Goal: Task Accomplishment & Management: Manage account settings

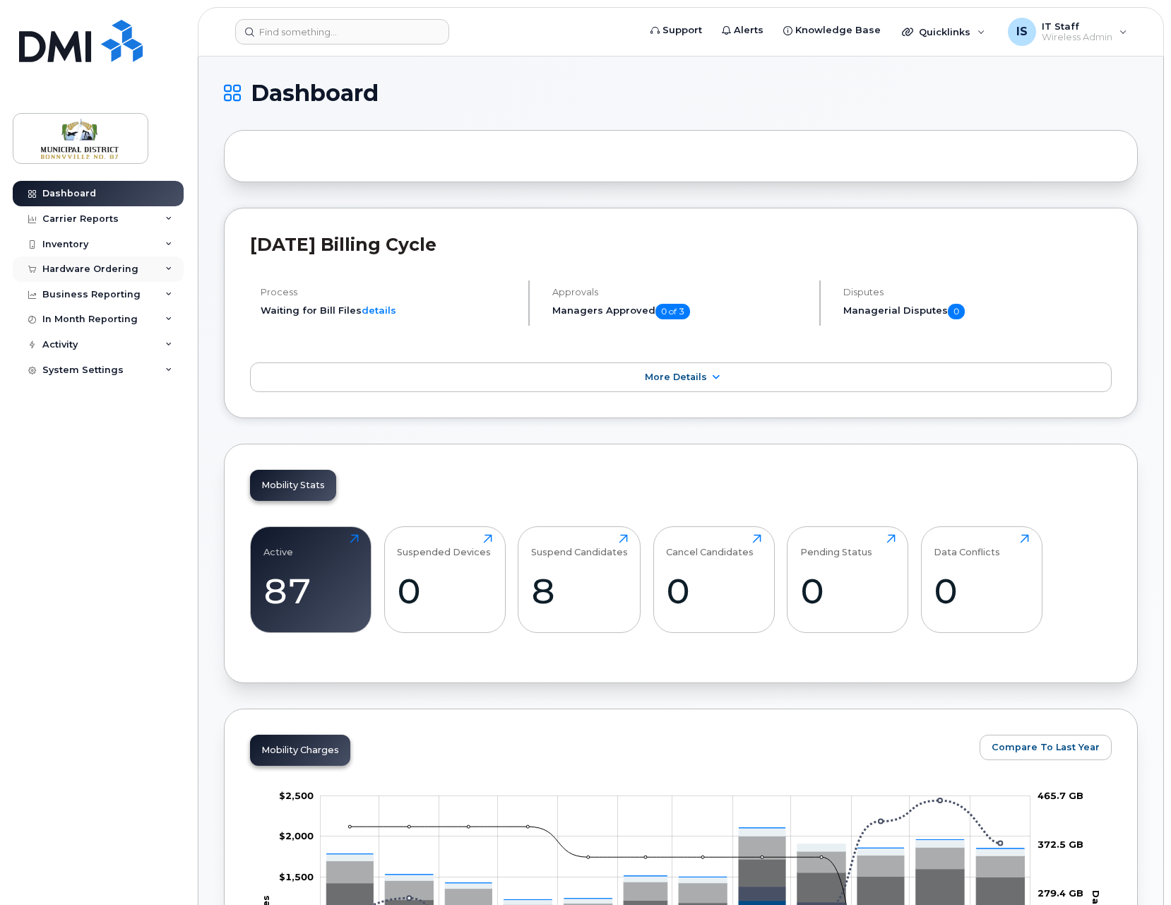
click at [112, 268] on div "Hardware Ordering" at bounding box center [90, 269] width 96 height 11
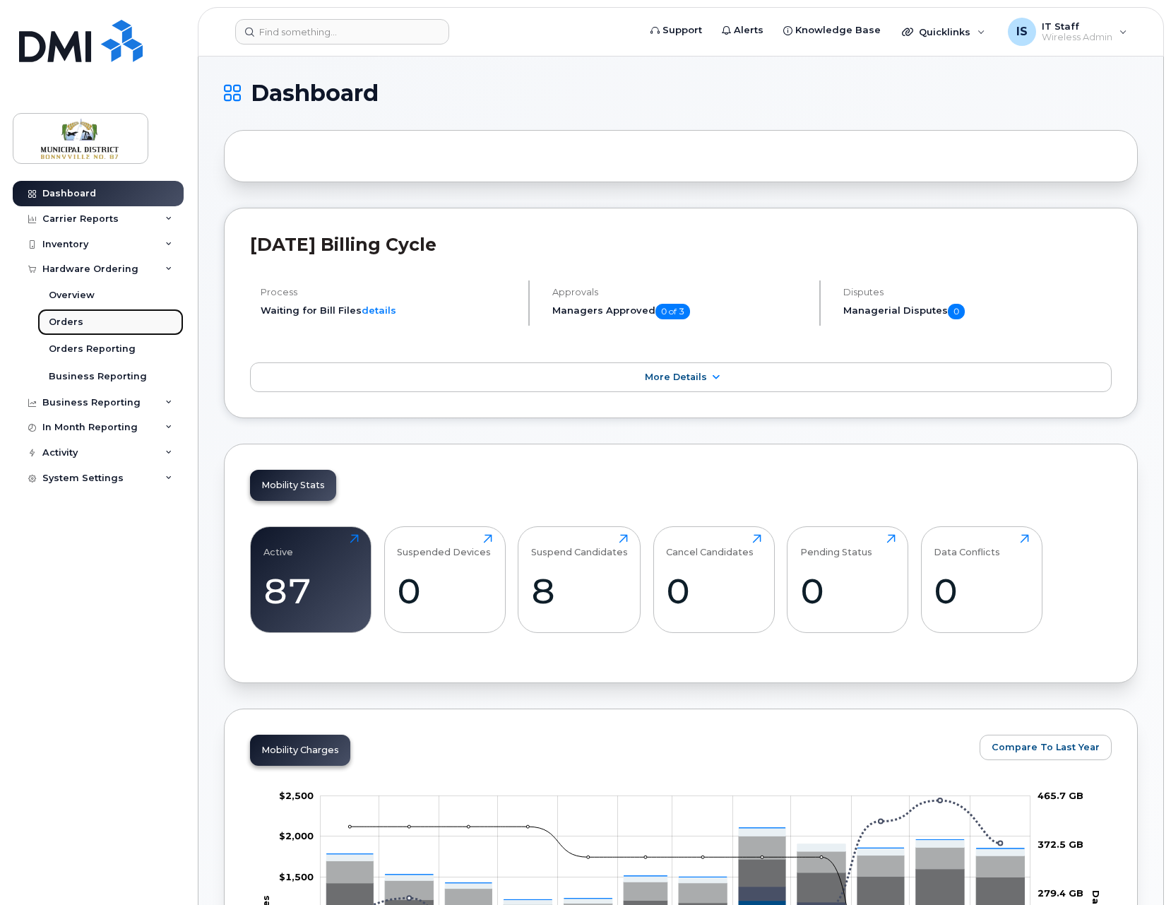
click at [75, 323] on div "Orders" at bounding box center [66, 322] width 35 height 13
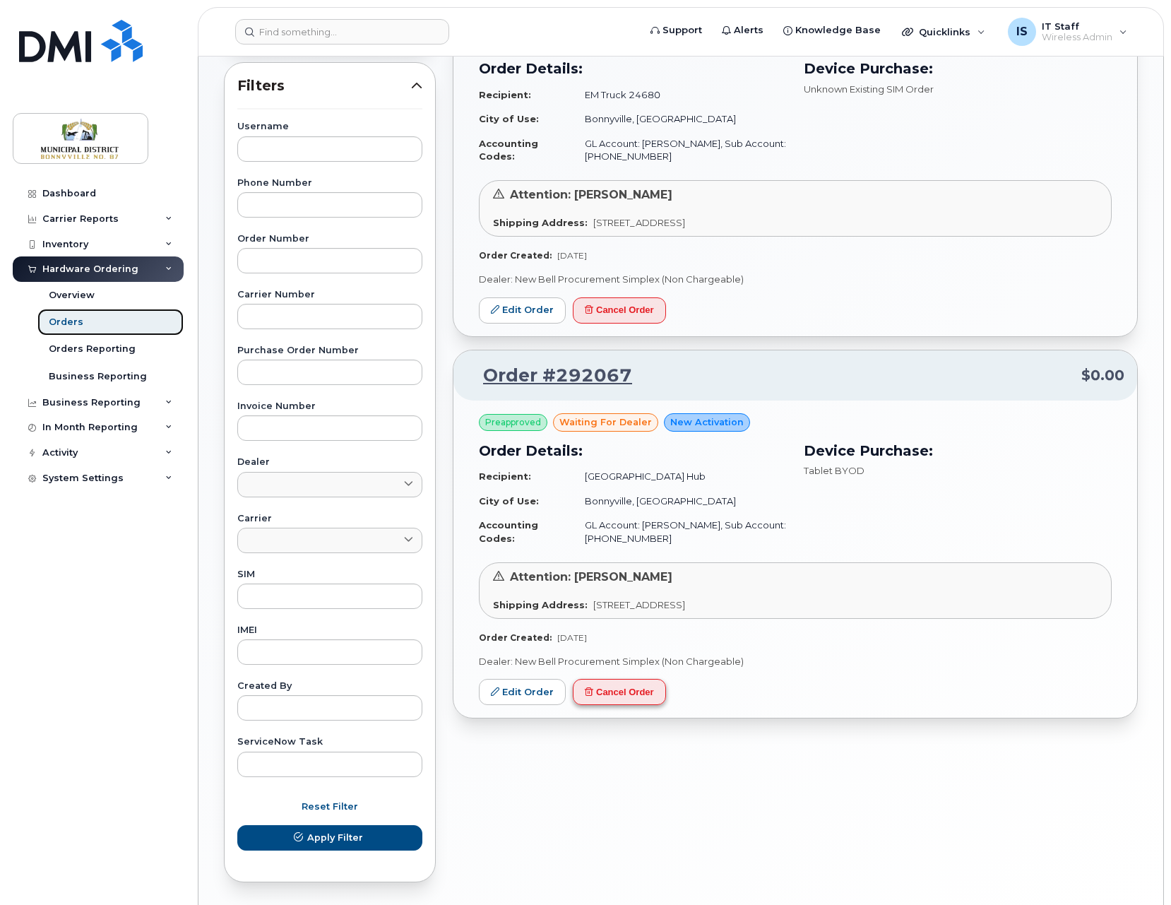
scroll to position [229, 0]
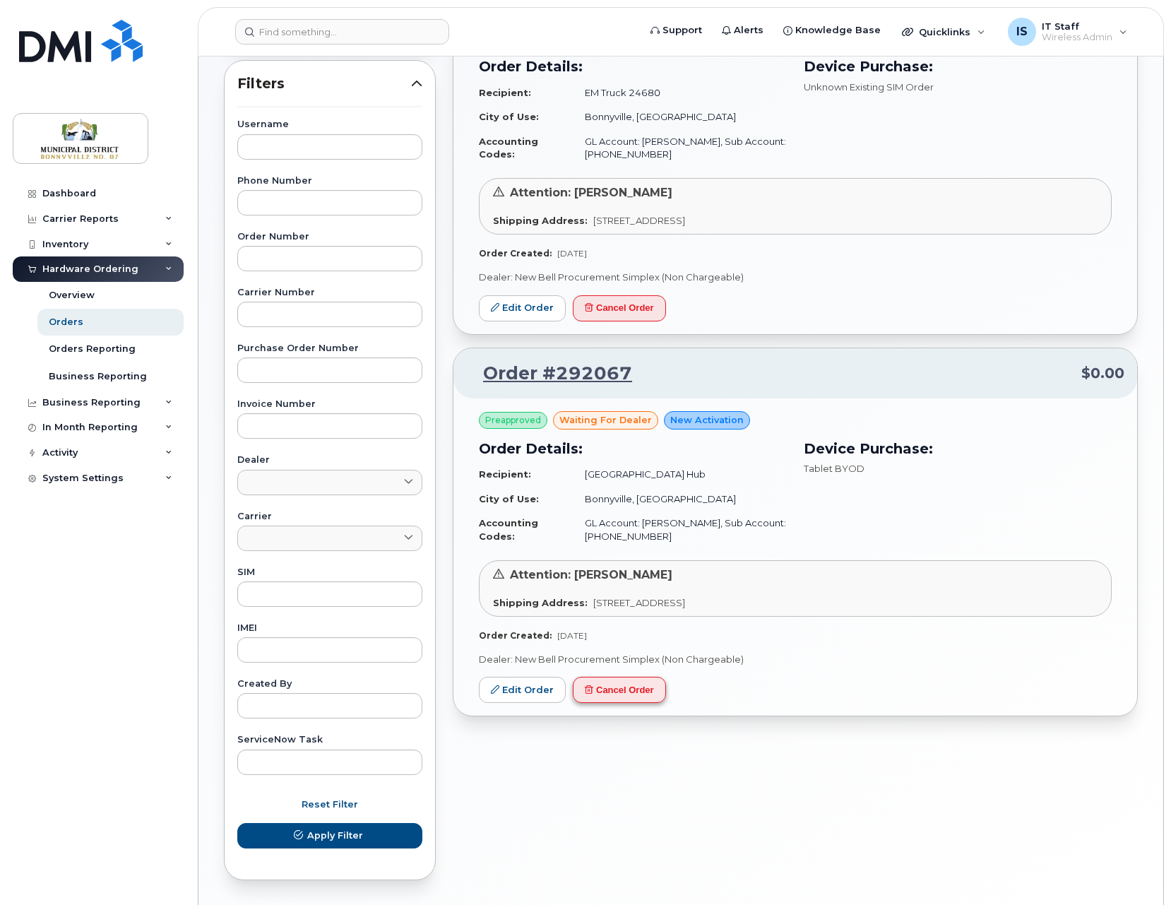
click at [633, 645] on div "Preapproved waiting for dealer New Activation Order Details: Recipient: Chicken…" at bounding box center [796, 556] width 684 height 317
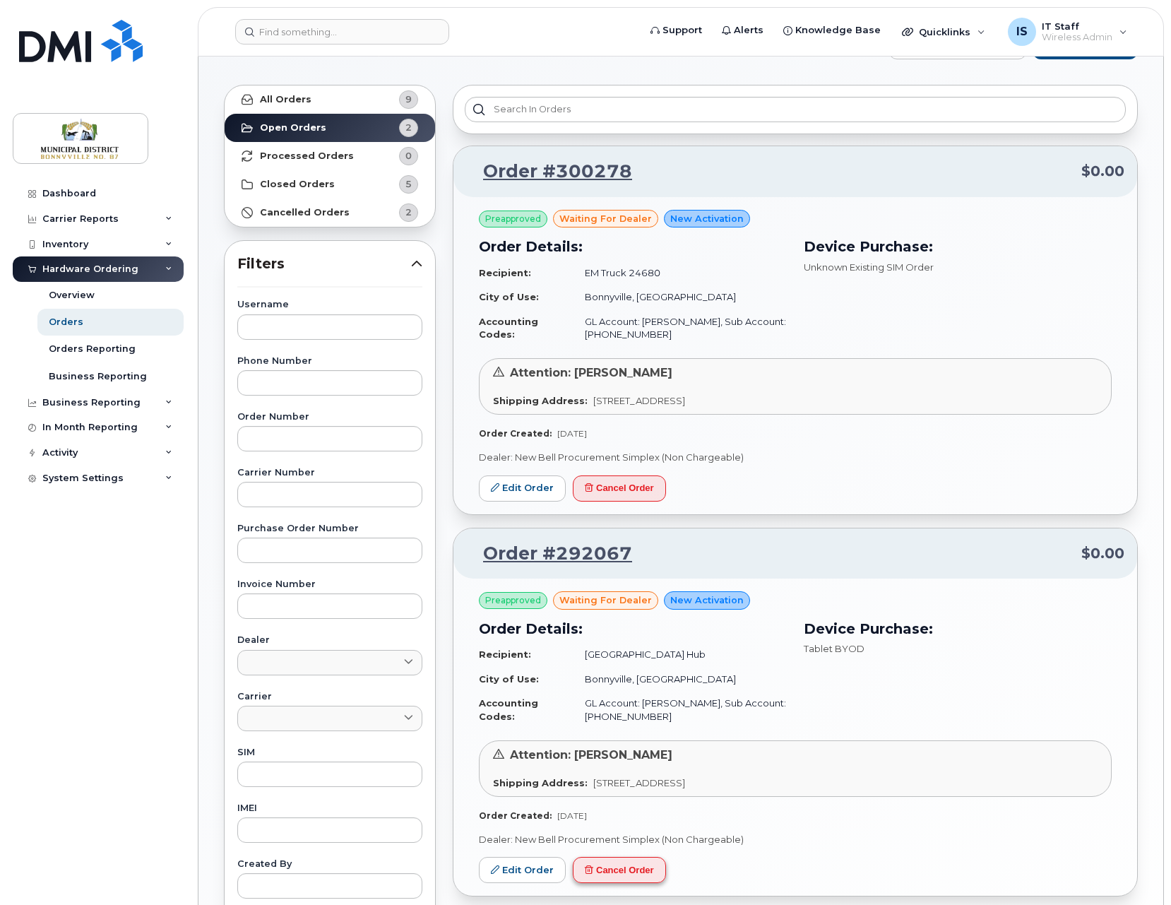
scroll to position [0, 0]
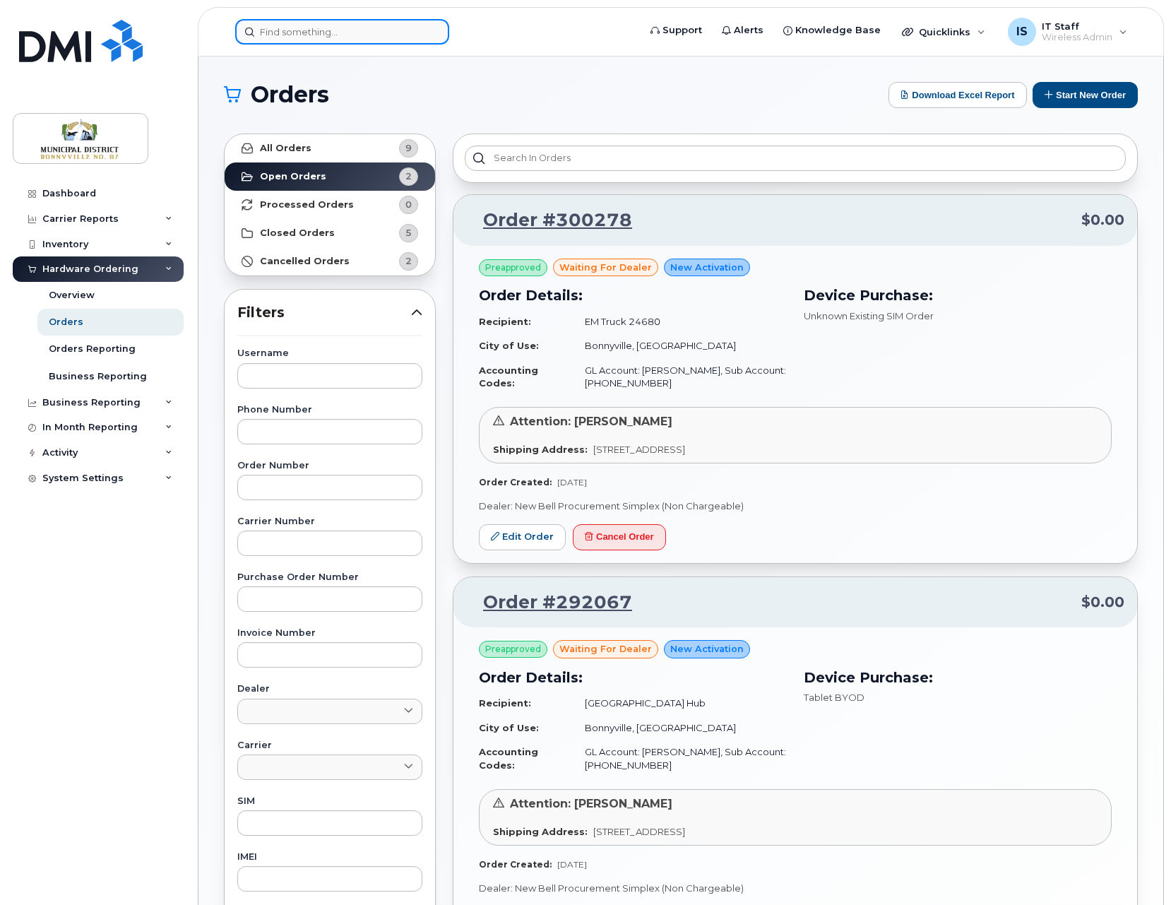
click at [319, 29] on input at bounding box center [342, 31] width 214 height 25
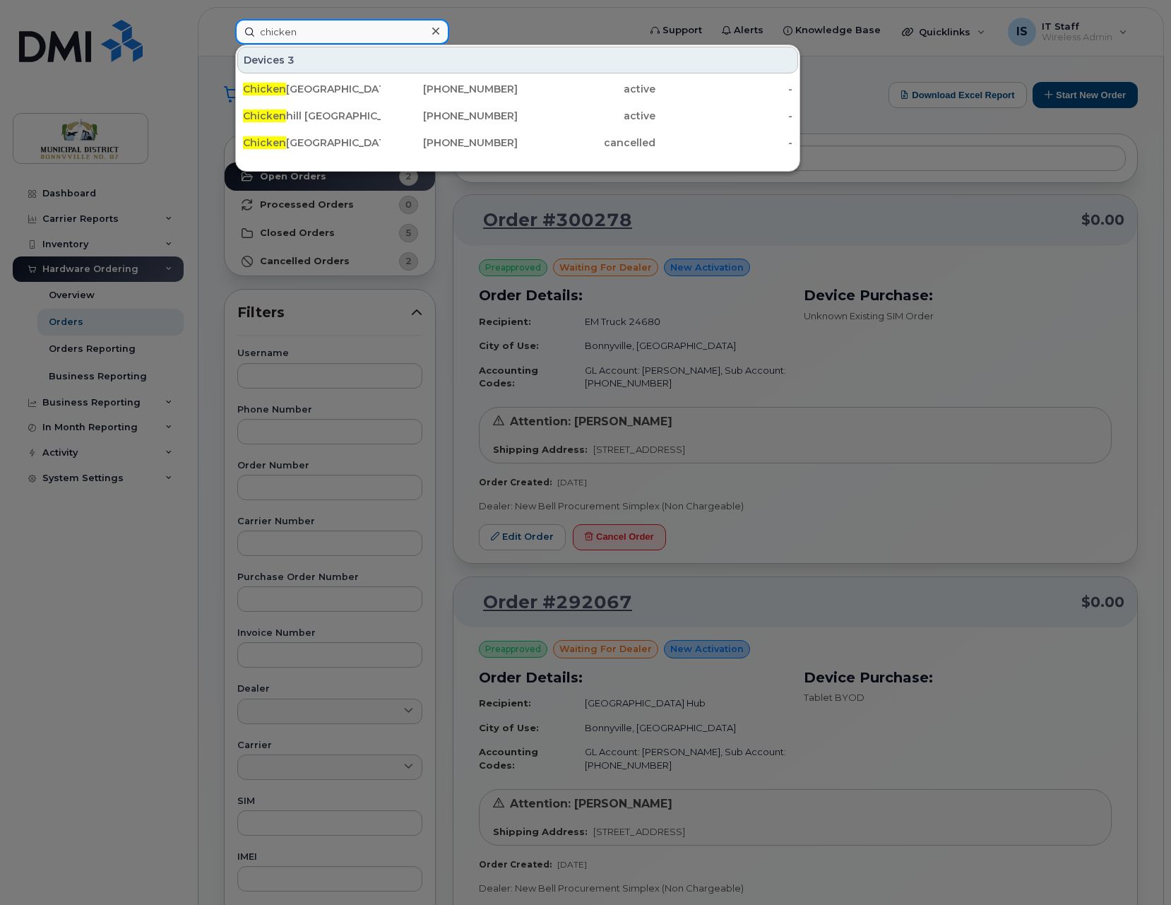
type input "chicken"
click at [825, 752] on div at bounding box center [585, 452] width 1171 height 905
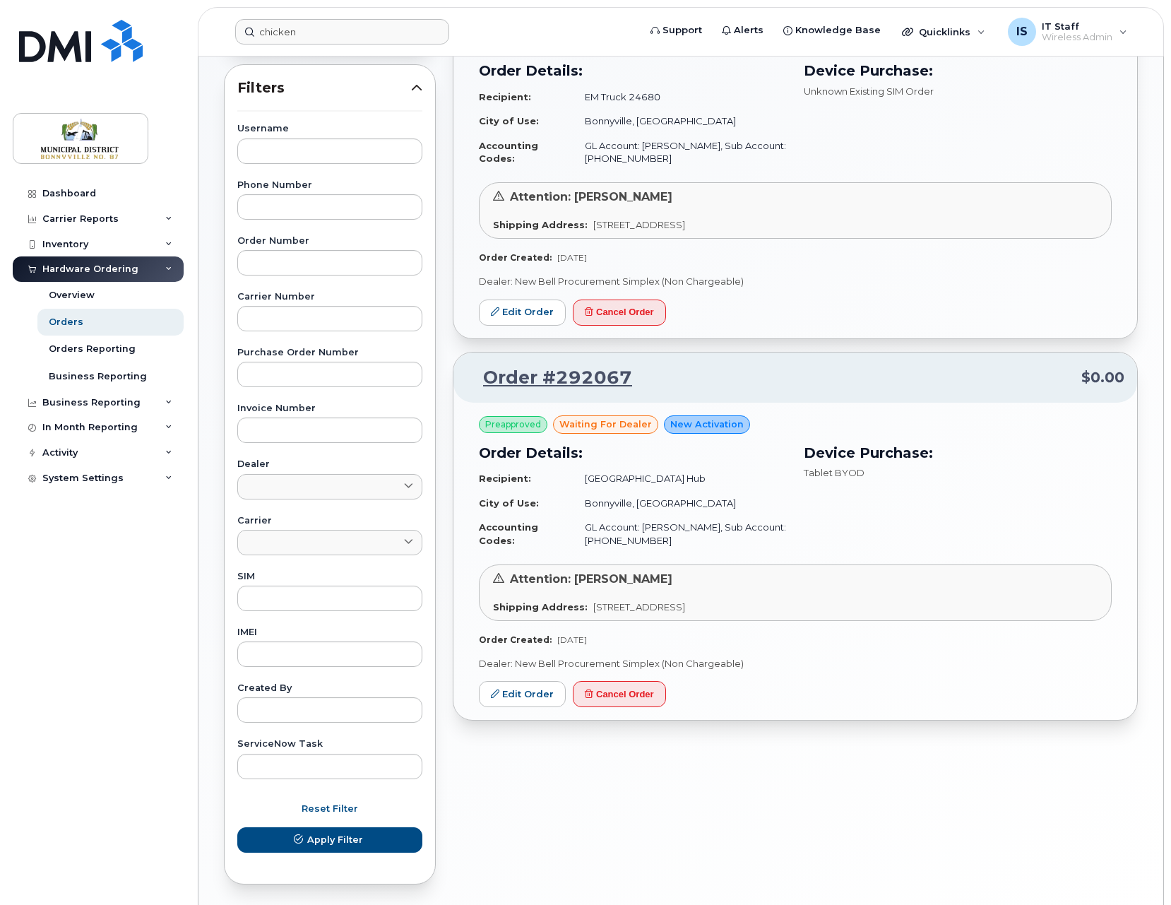
scroll to position [275, 0]
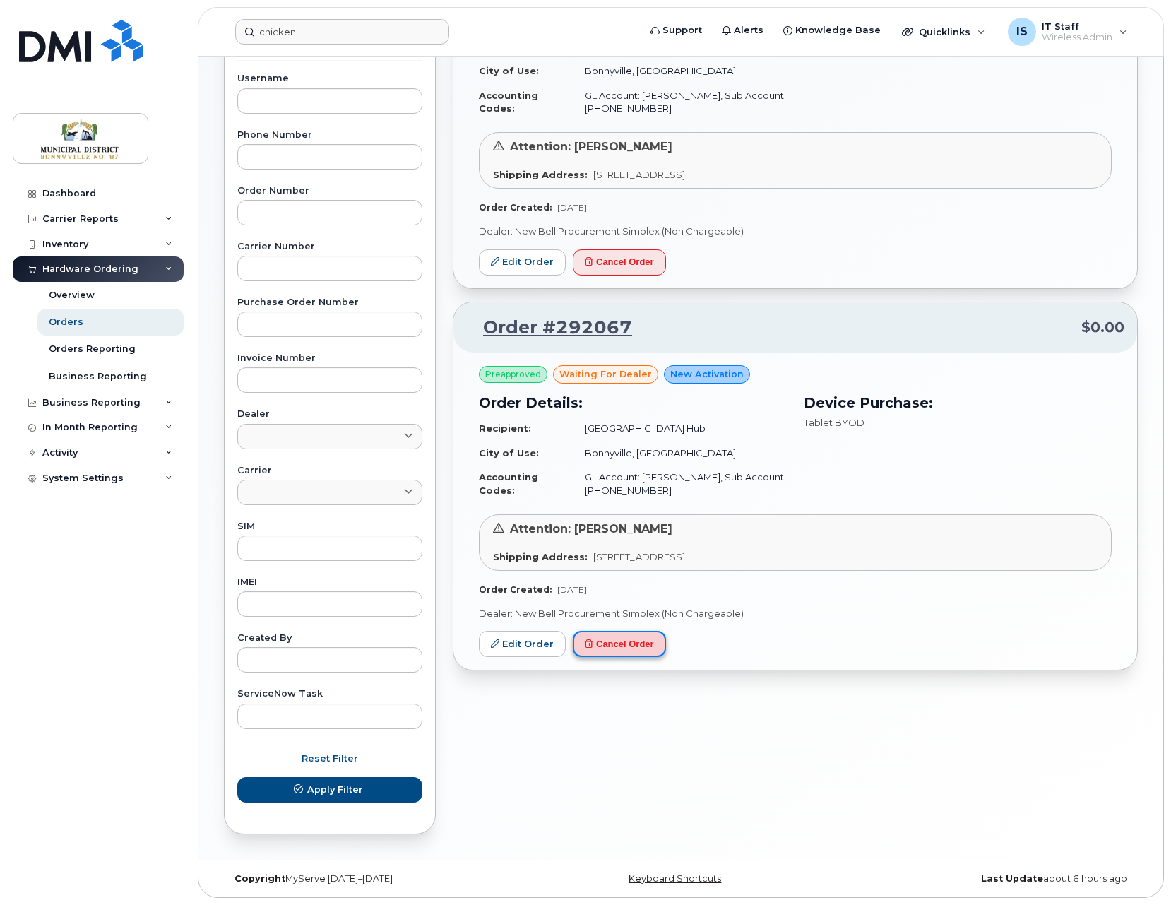
click at [620, 646] on button "Cancel Order" at bounding box center [619, 644] width 93 height 26
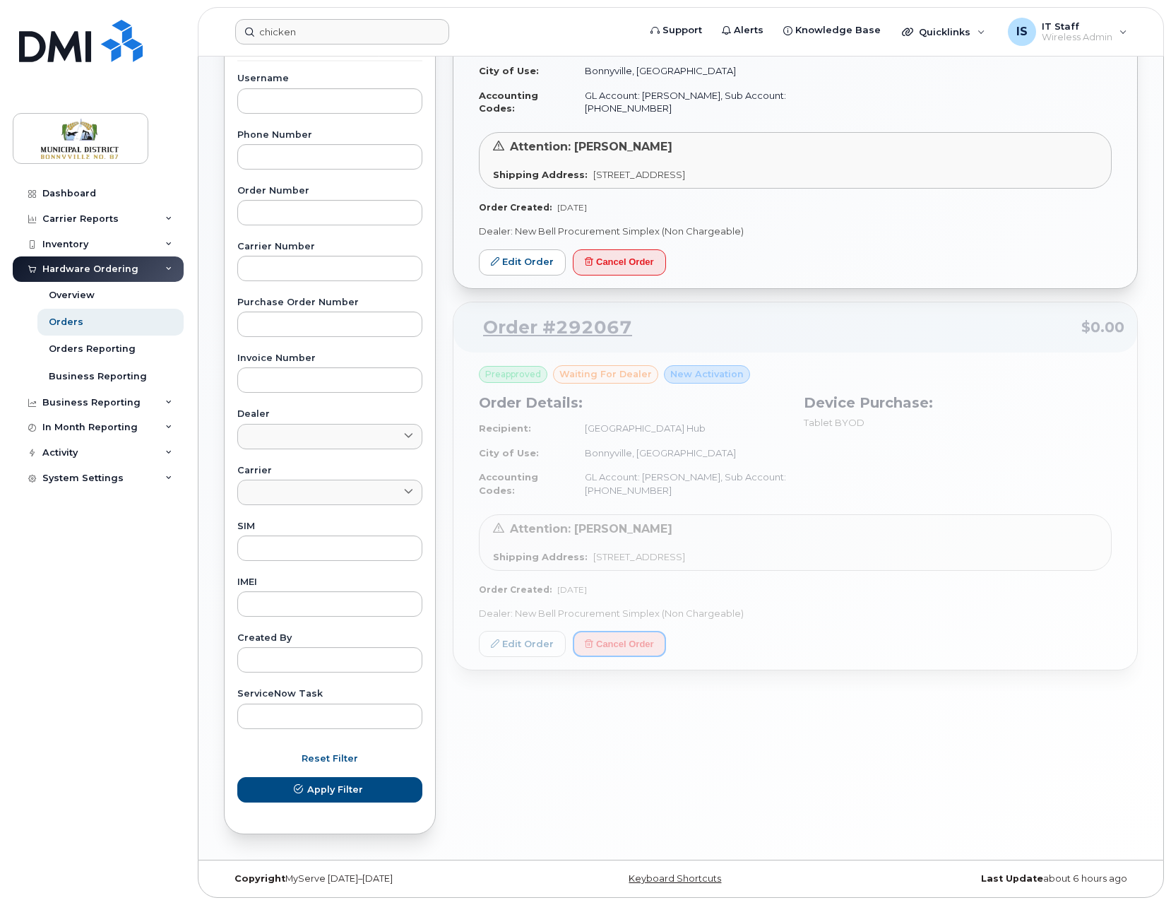
scroll to position [0, 0]
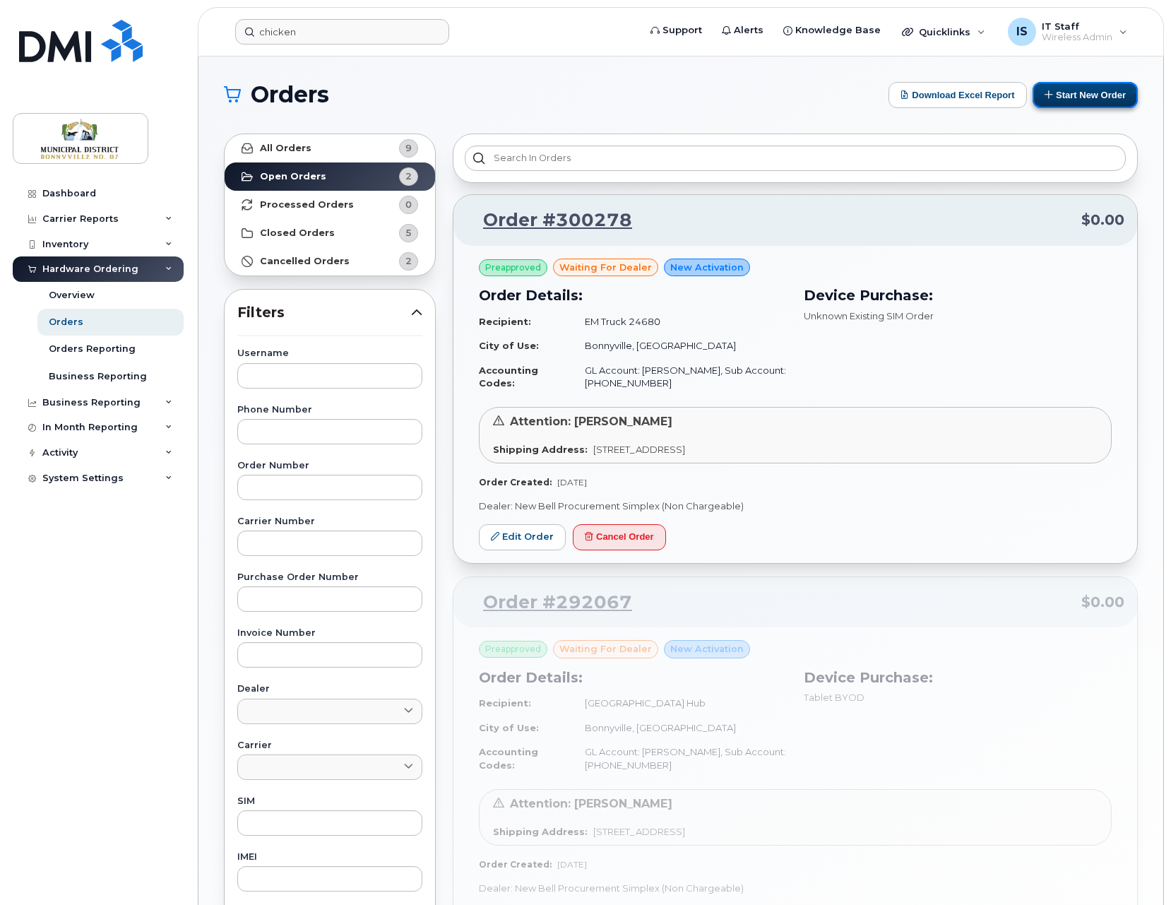
click at [1077, 97] on button "Start New Order" at bounding box center [1085, 95] width 105 height 26
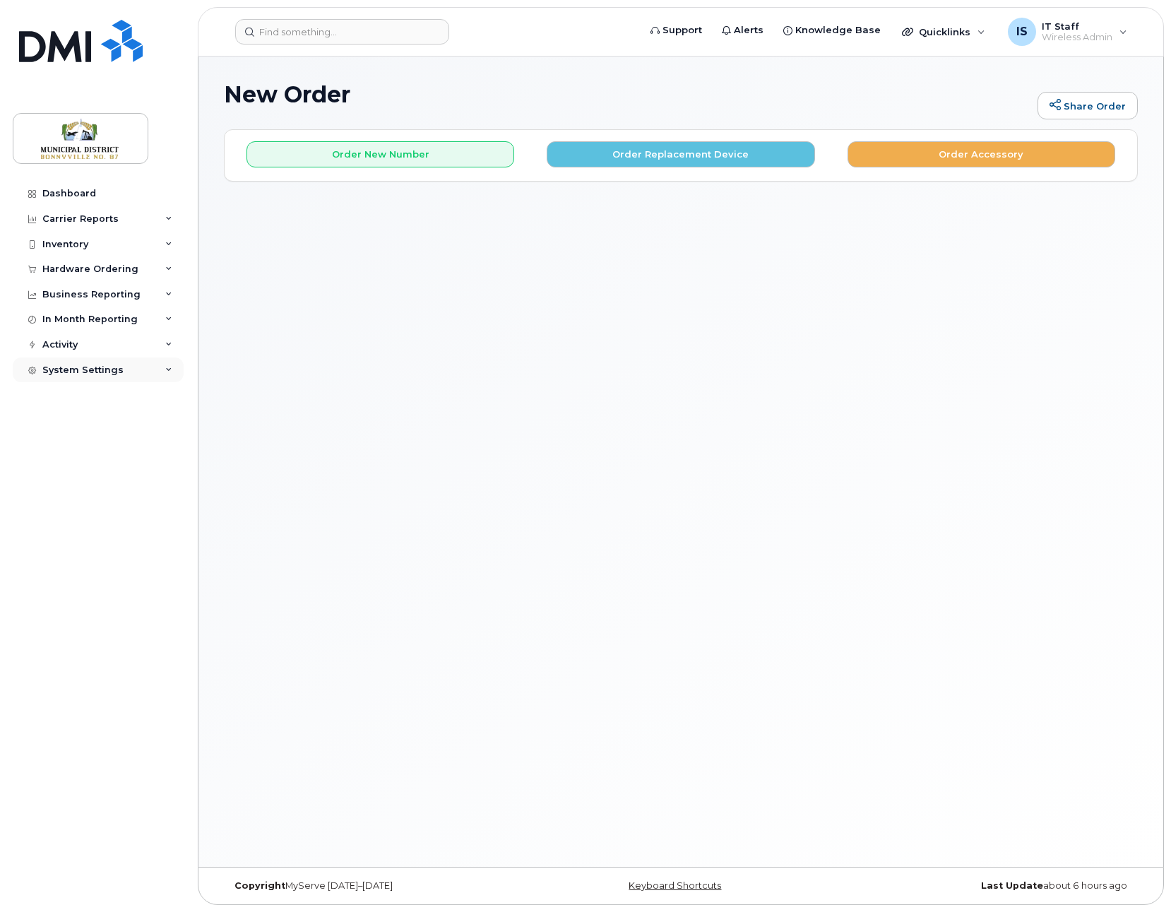
click at [93, 375] on div "System Settings" at bounding box center [98, 370] width 171 height 25
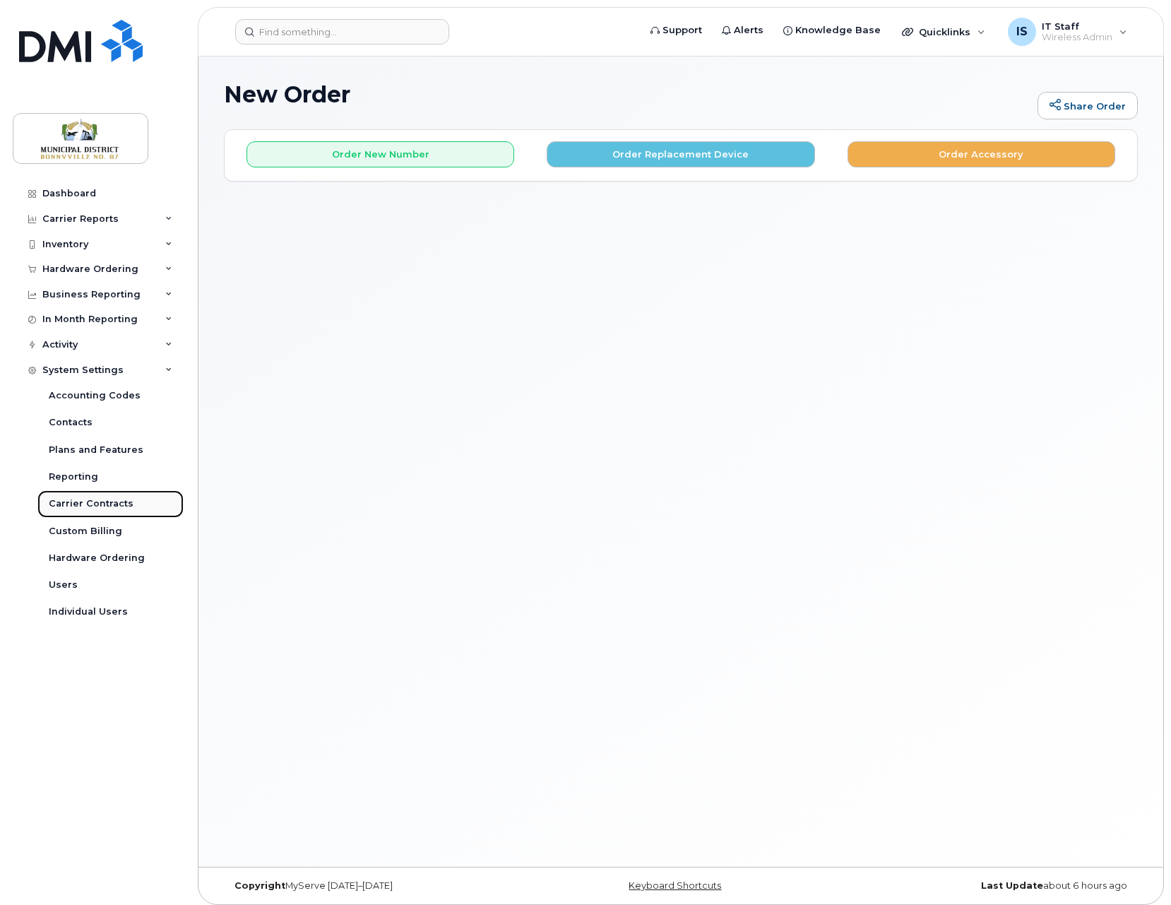
click at [104, 504] on div "Carrier Contracts" at bounding box center [91, 503] width 85 height 13
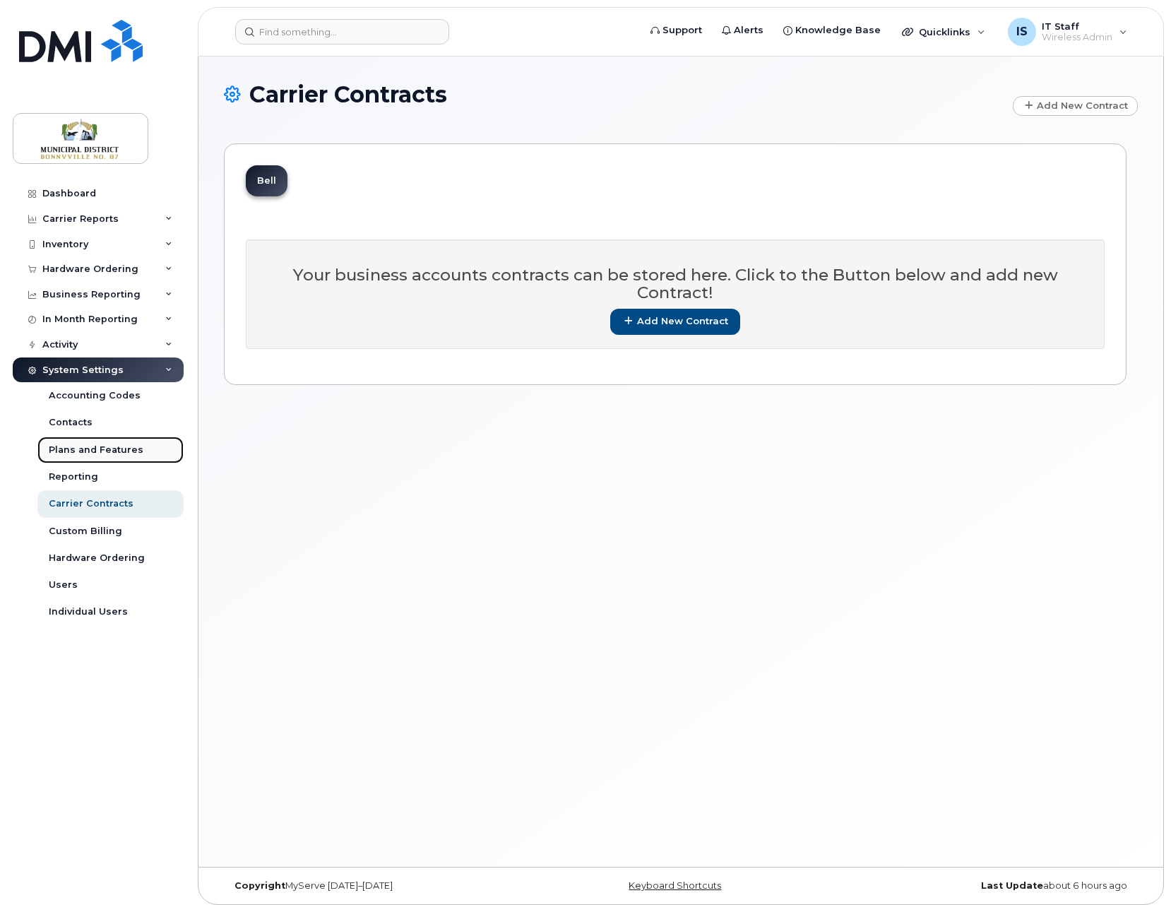
click at [97, 452] on div "Plans and Features" at bounding box center [96, 450] width 95 height 13
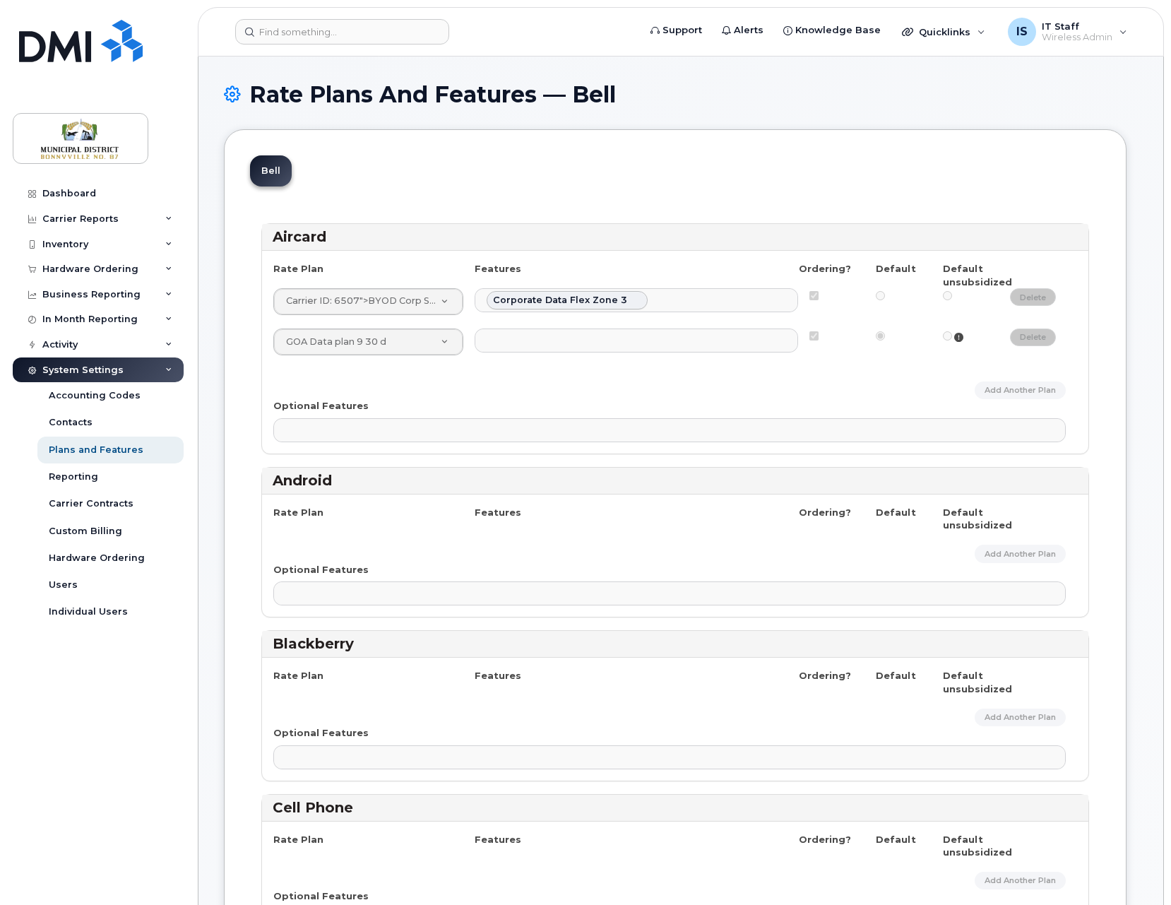
select select
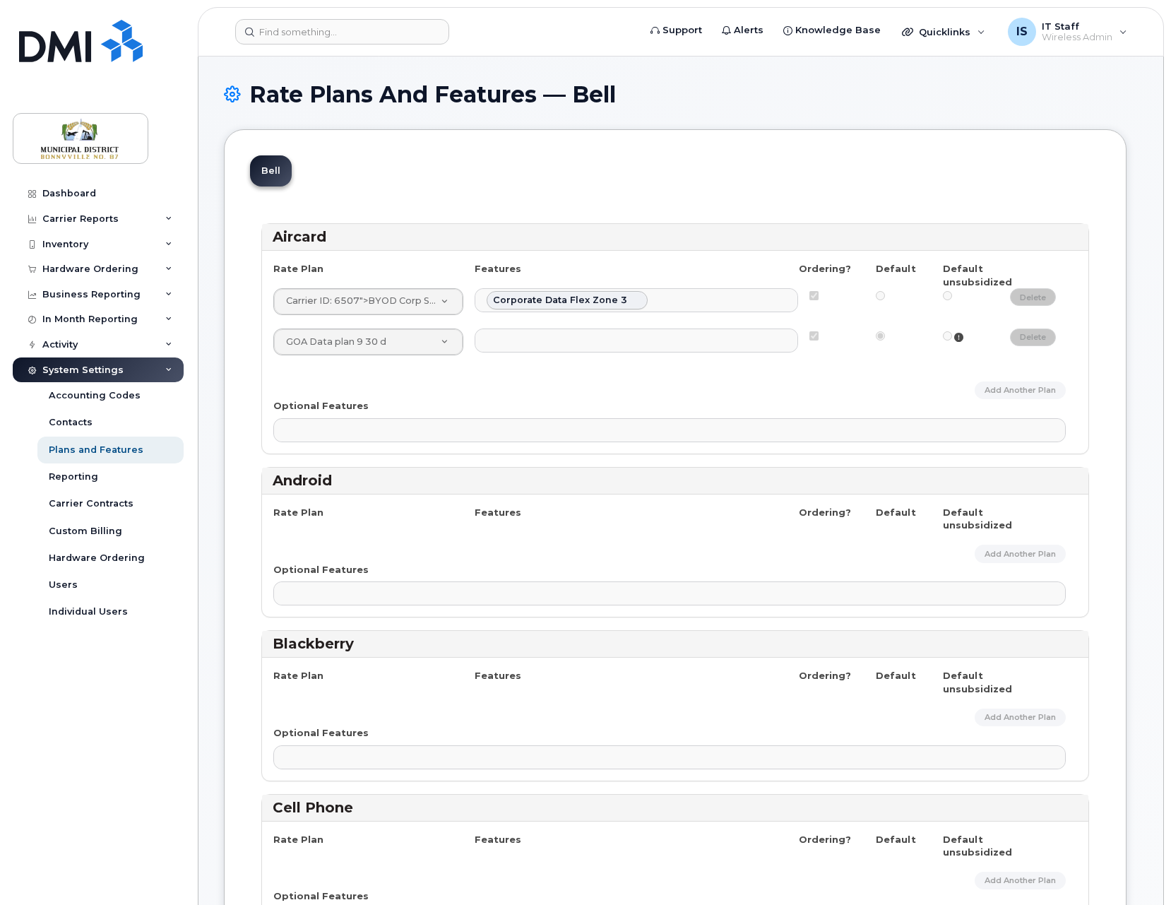
select select
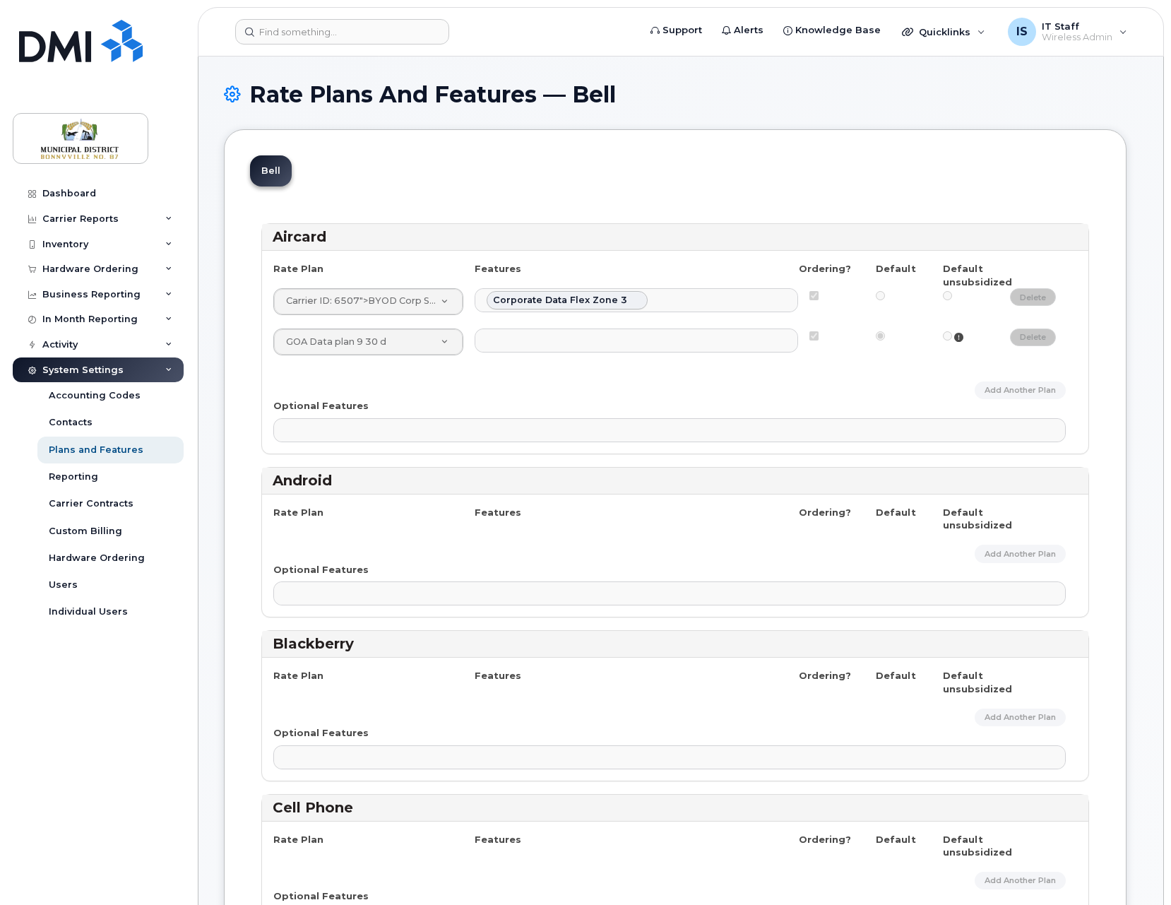
select select
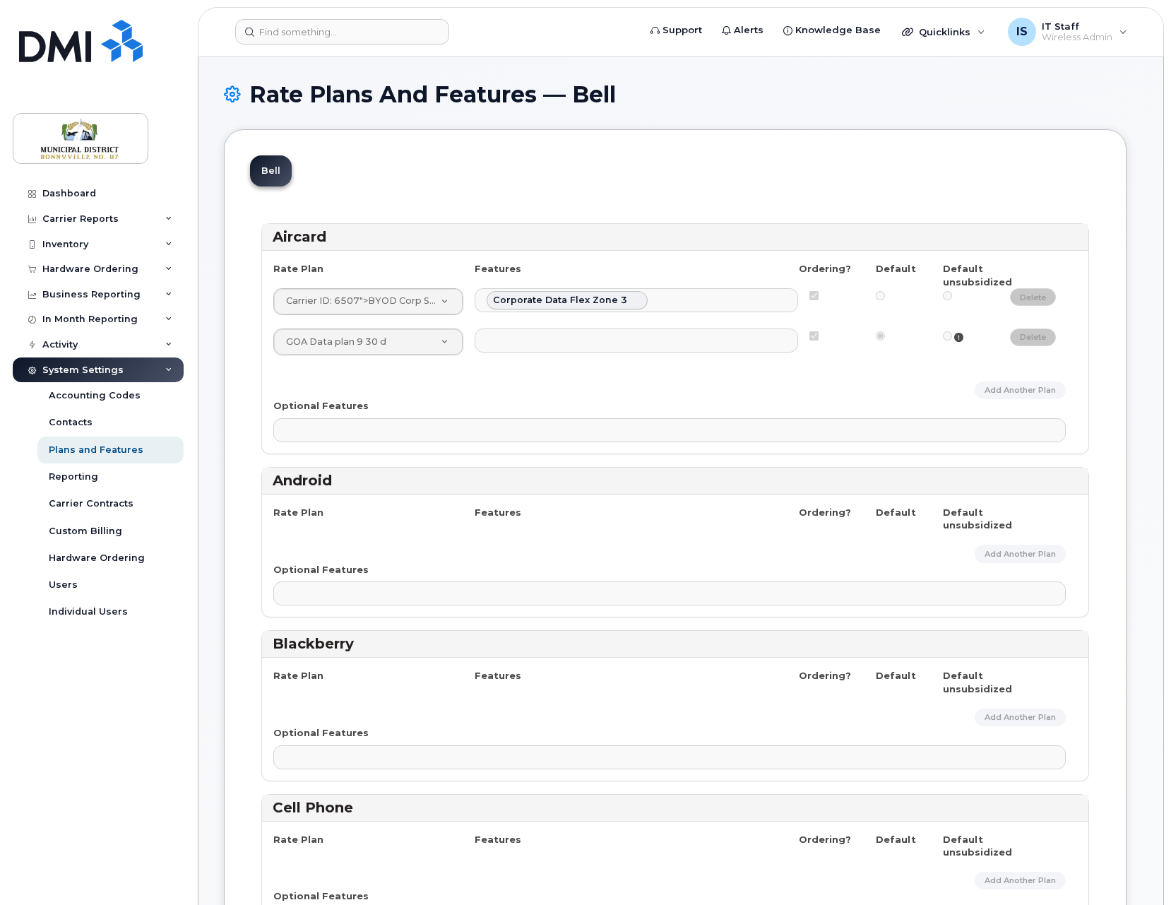
select select
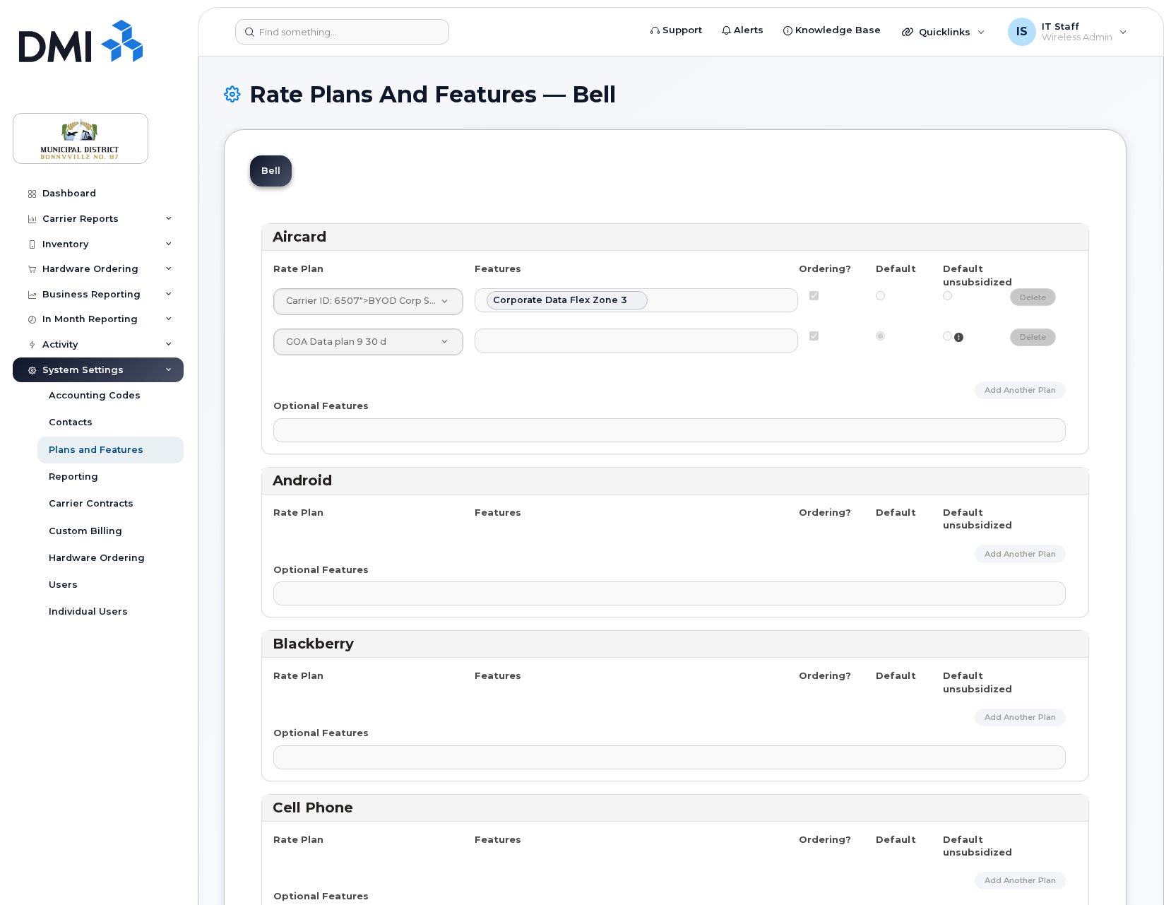
select select
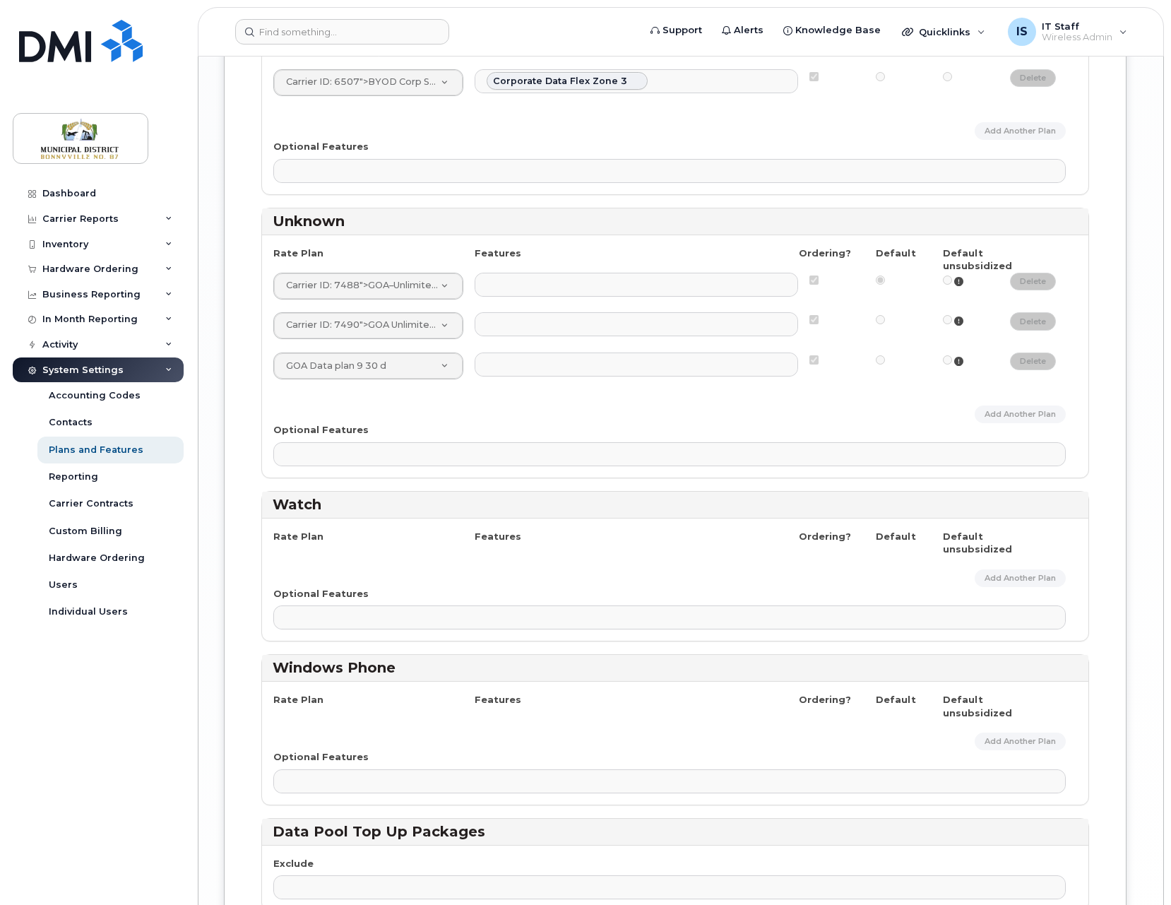
scroll to position [2515, 0]
